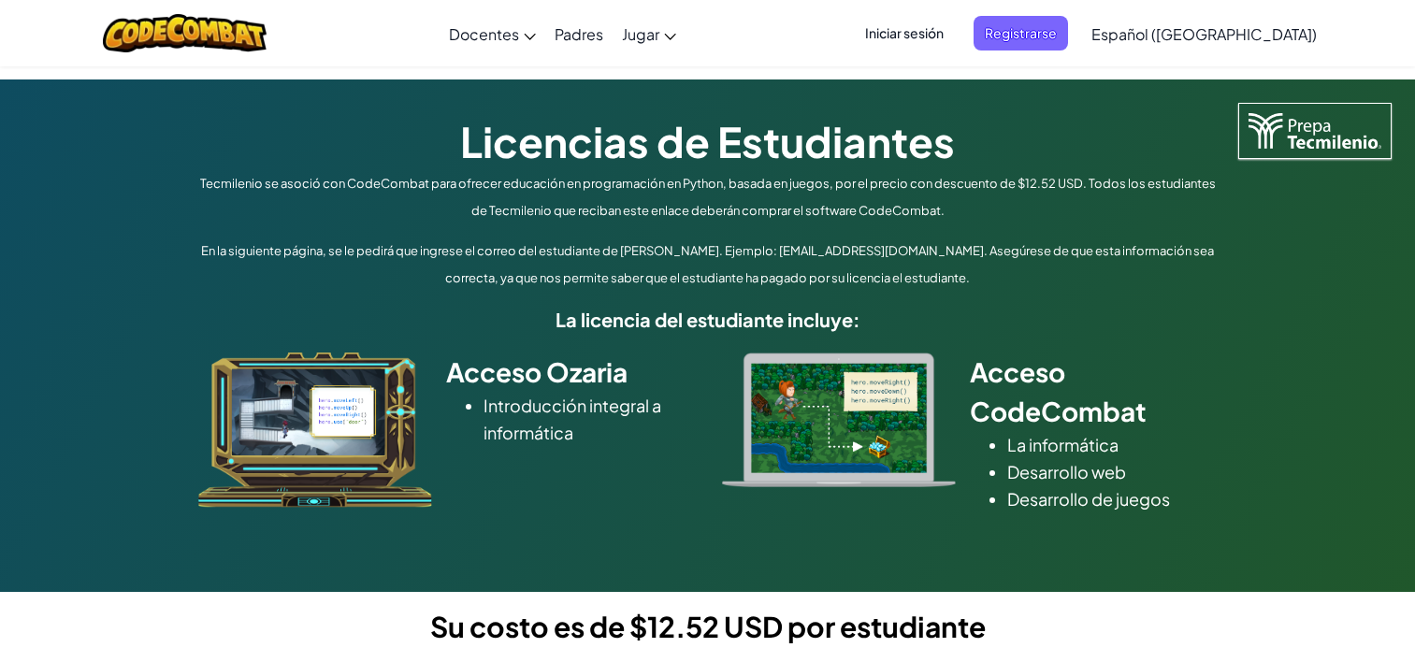
scroll to position [684, 0]
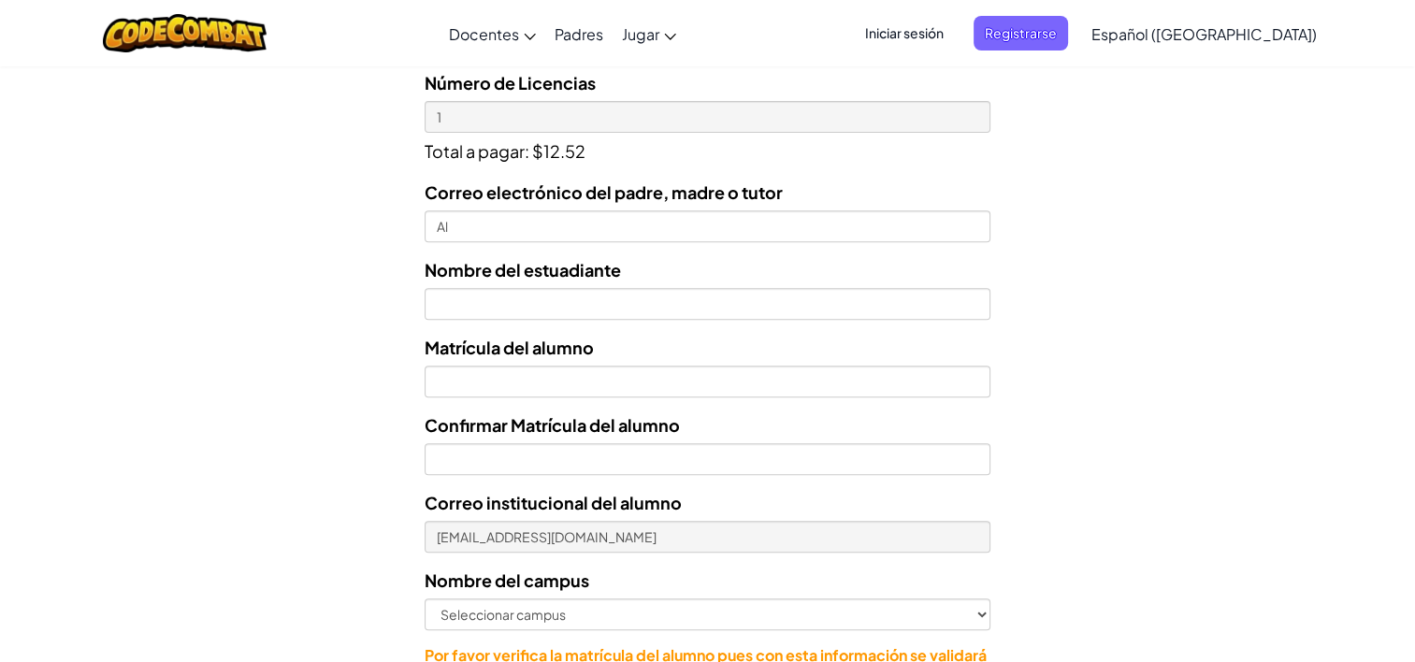
type input "A"
click at [591, 228] on input "AL07126716" at bounding box center [707, 226] width 566 height 32
type input "[EMAIL_ADDRESS][DOMAIN_NAME]"
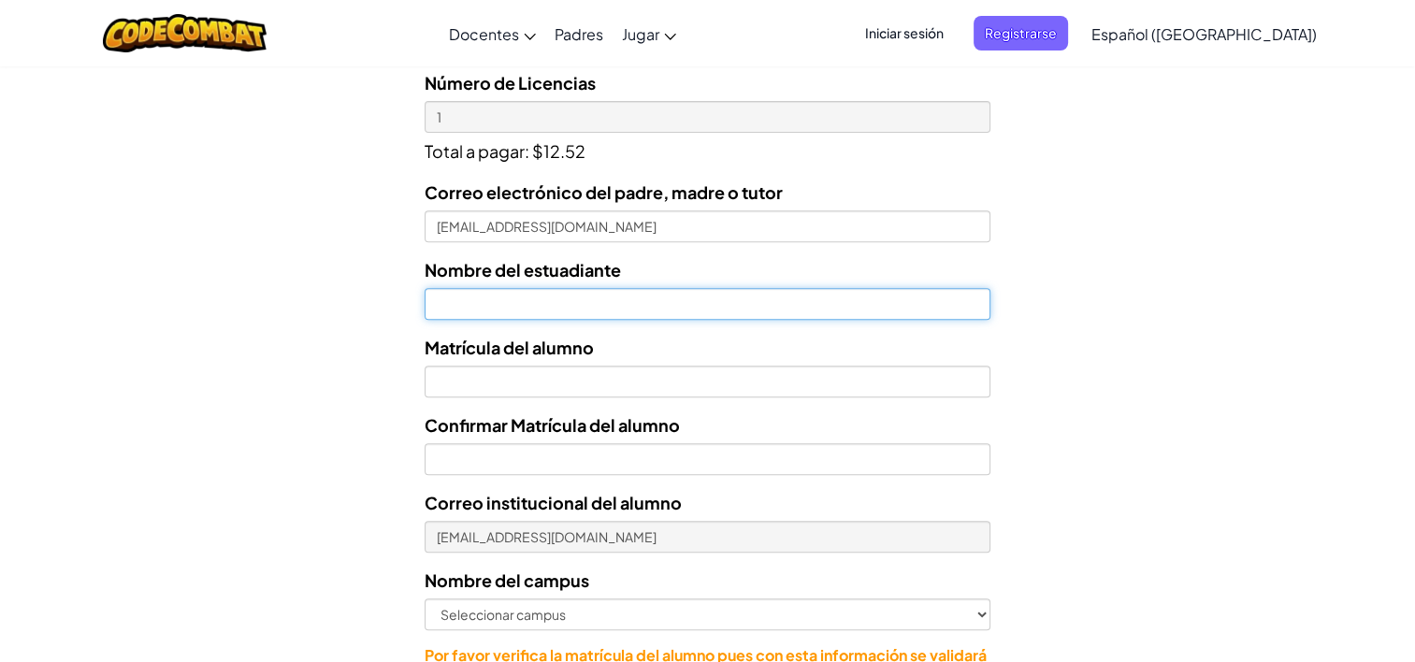
click at [540, 314] on input "text" at bounding box center [707, 304] width 566 height 32
type input "[PERSON_NAME]"
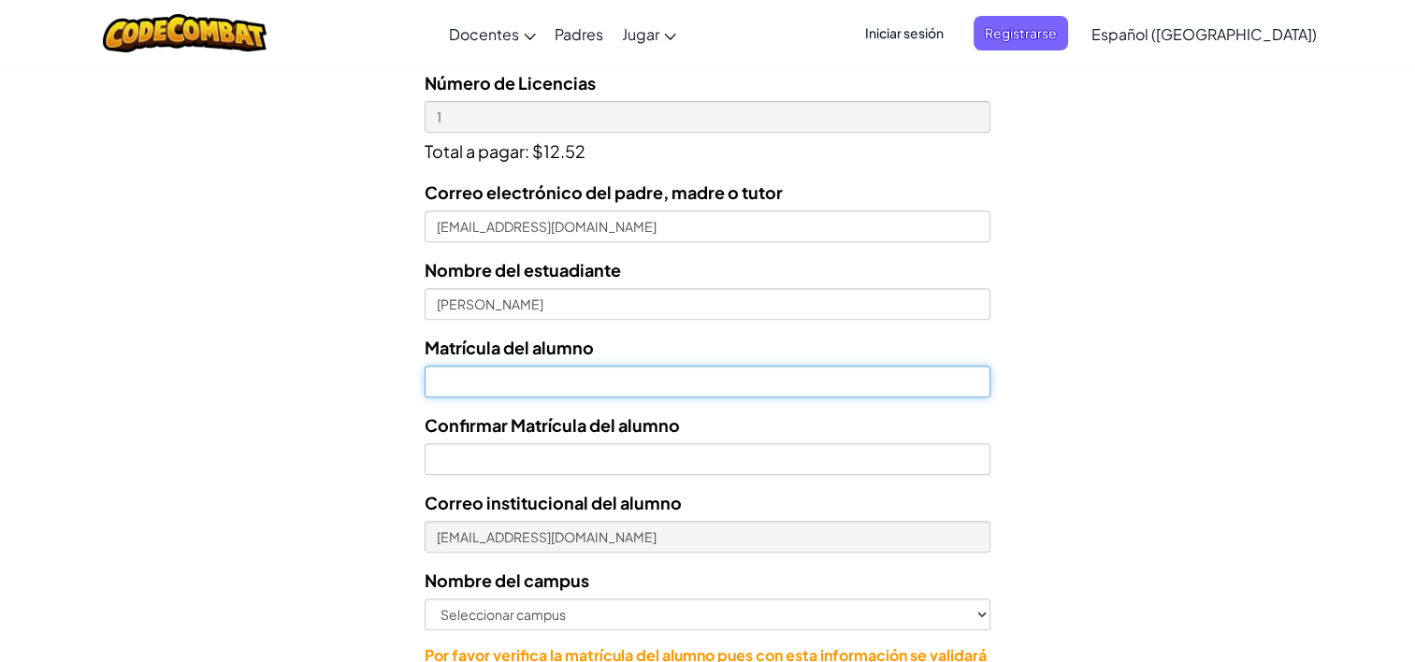
type input "07126716"
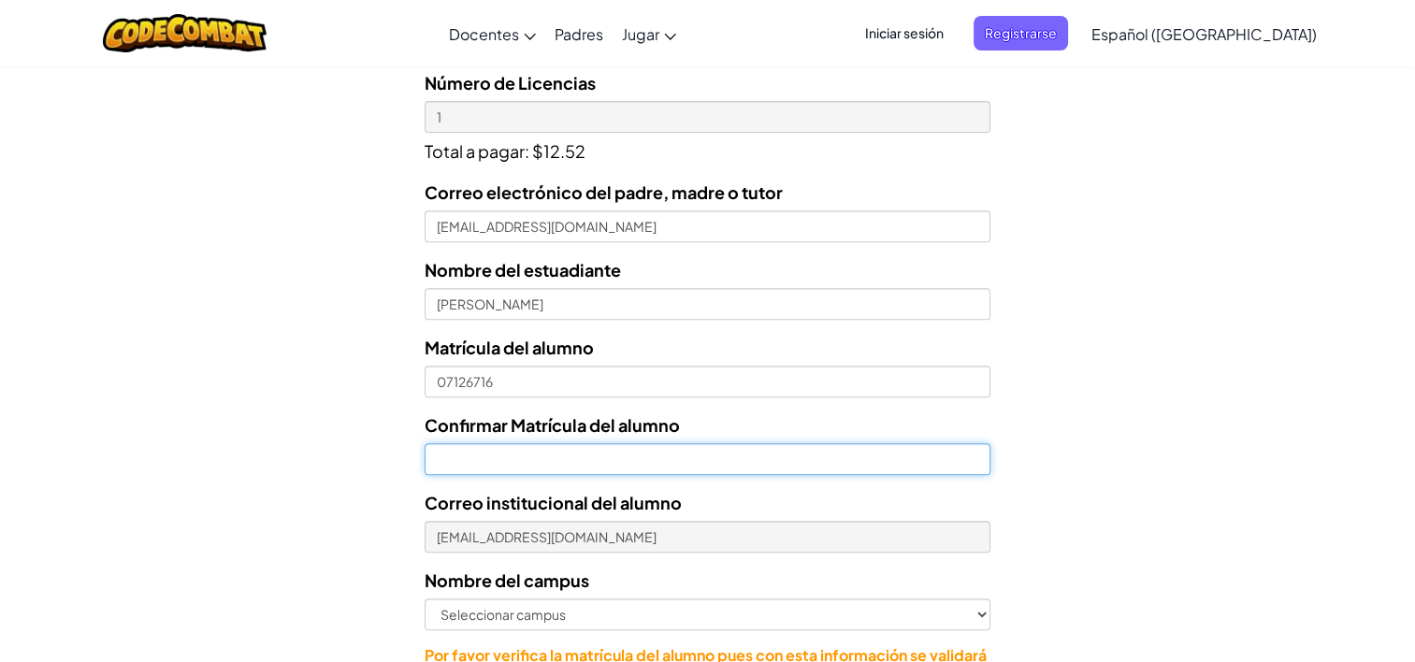
type input "07126716"
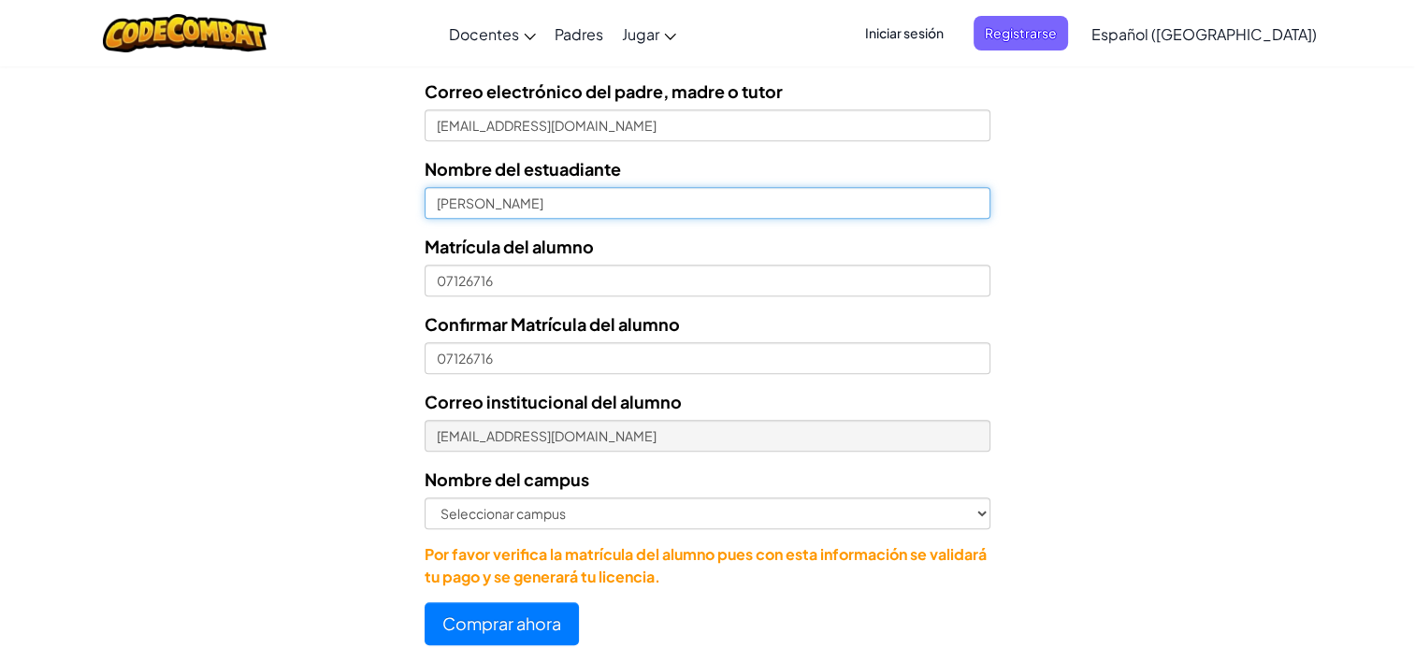
scroll to position [785, 0]
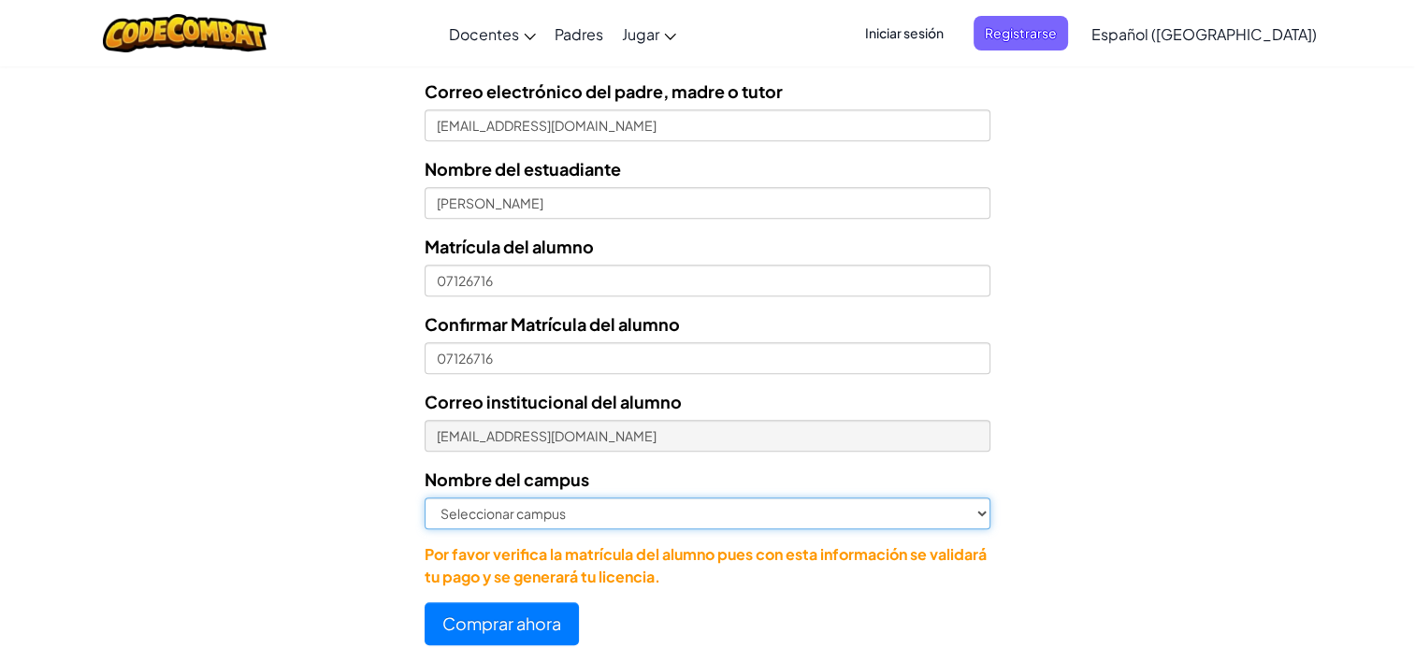
click at [654, 508] on select "Seleccionar campus [GEOGRAPHIC_DATA] Central [GEOGRAPHIC_DATA] [GEOGRAPHIC_DATA…" at bounding box center [707, 513] width 566 height 32
select select "Toluca"
click at [424, 497] on select "Seleccionar campus [GEOGRAPHIC_DATA] Central [GEOGRAPHIC_DATA] [GEOGRAPHIC_DATA…" at bounding box center [707, 513] width 566 height 32
click at [980, 512] on select "Seleccionar campus [GEOGRAPHIC_DATA] Central [GEOGRAPHIC_DATA] [GEOGRAPHIC_DATA…" at bounding box center [707, 513] width 566 height 32
click at [740, 520] on select "Seleccionar campus [GEOGRAPHIC_DATA] Central [GEOGRAPHIC_DATA] [GEOGRAPHIC_DATA…" at bounding box center [707, 513] width 566 height 32
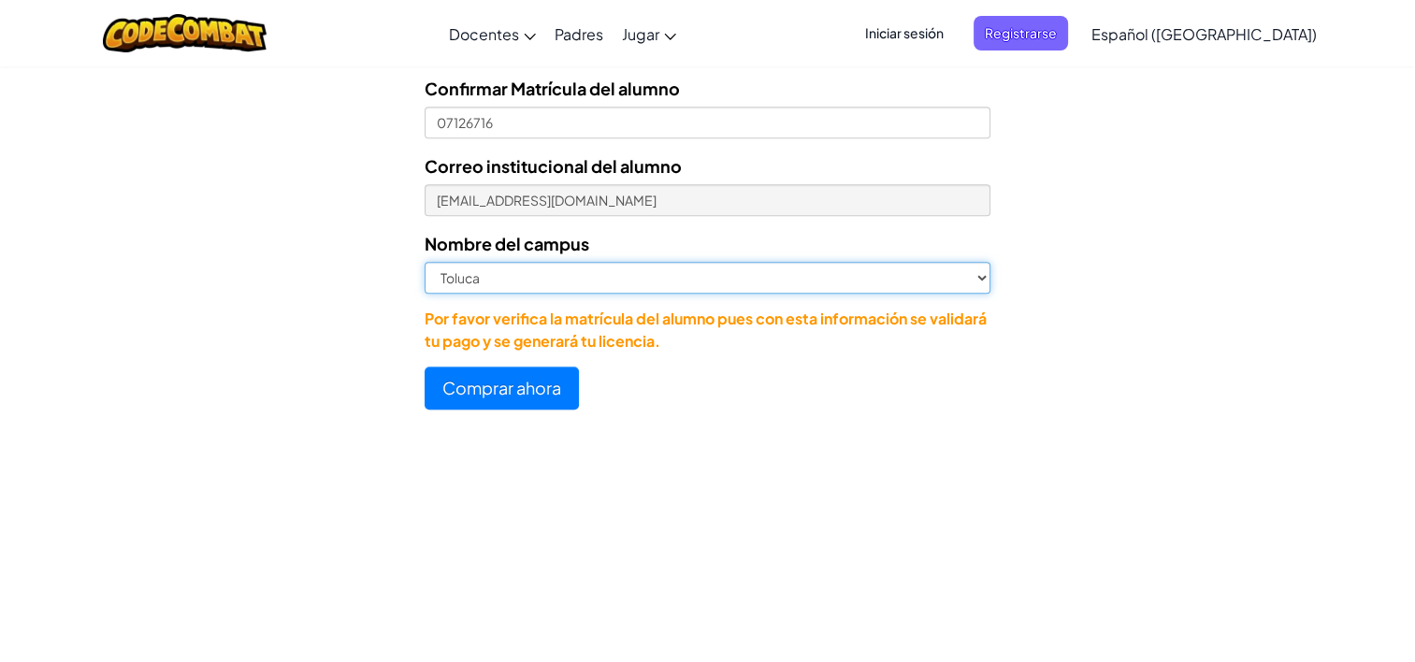
scroll to position [1015, 0]
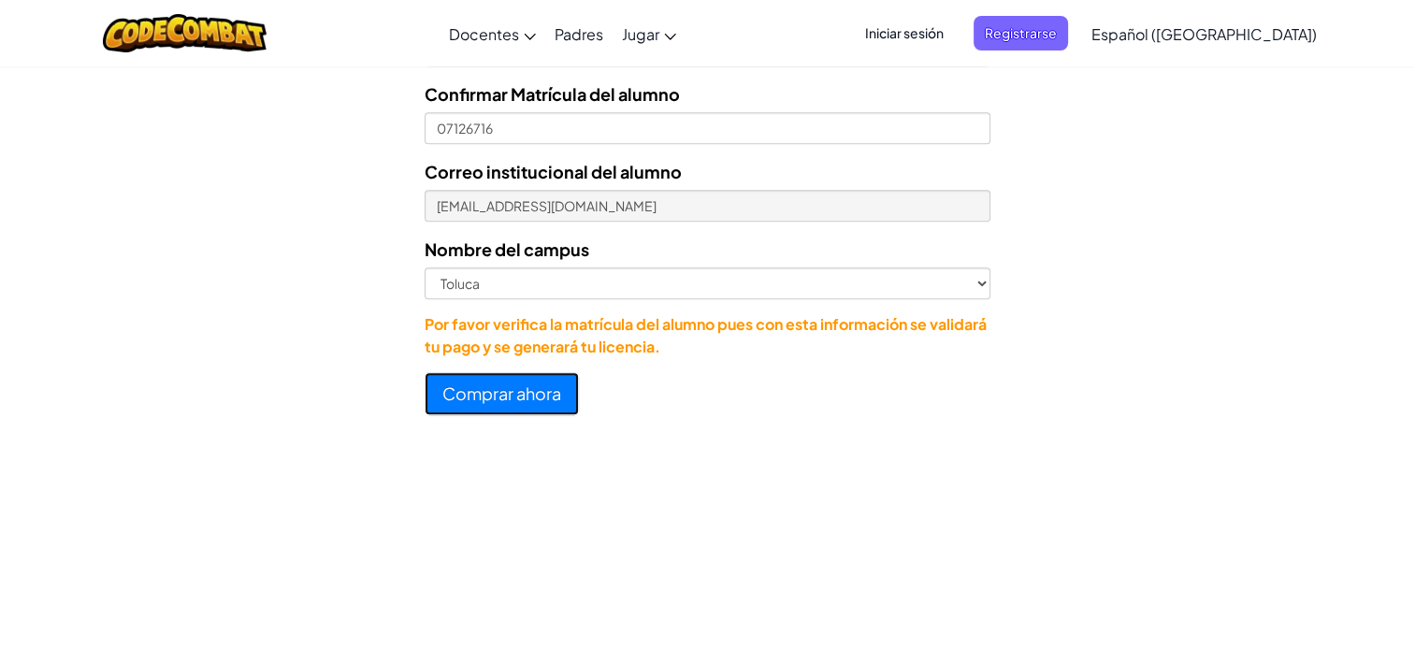
click at [455, 396] on button "Comprar ahora" at bounding box center [501, 393] width 154 height 43
